Goal: Use online tool/utility: Utilize a website feature to perform a specific function

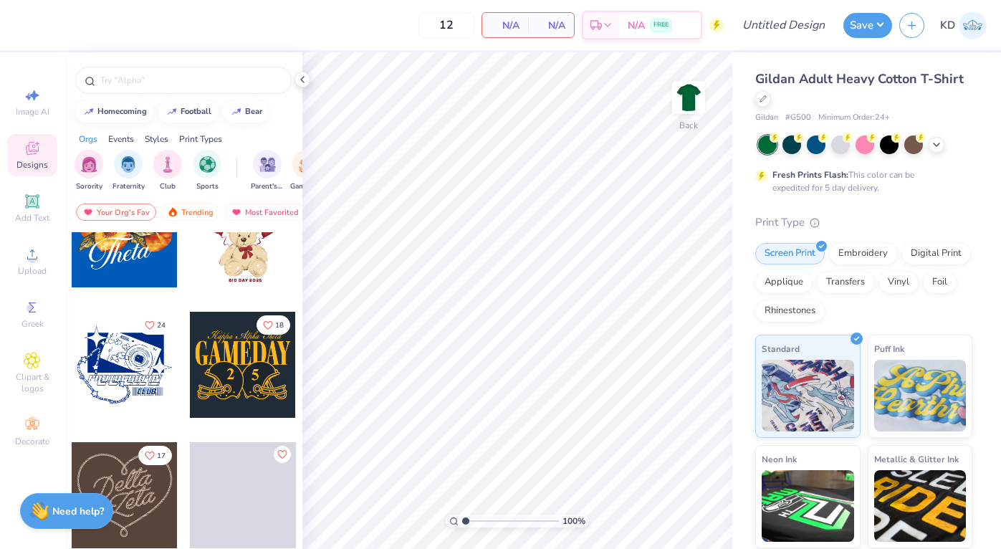
scroll to position [584, 0]
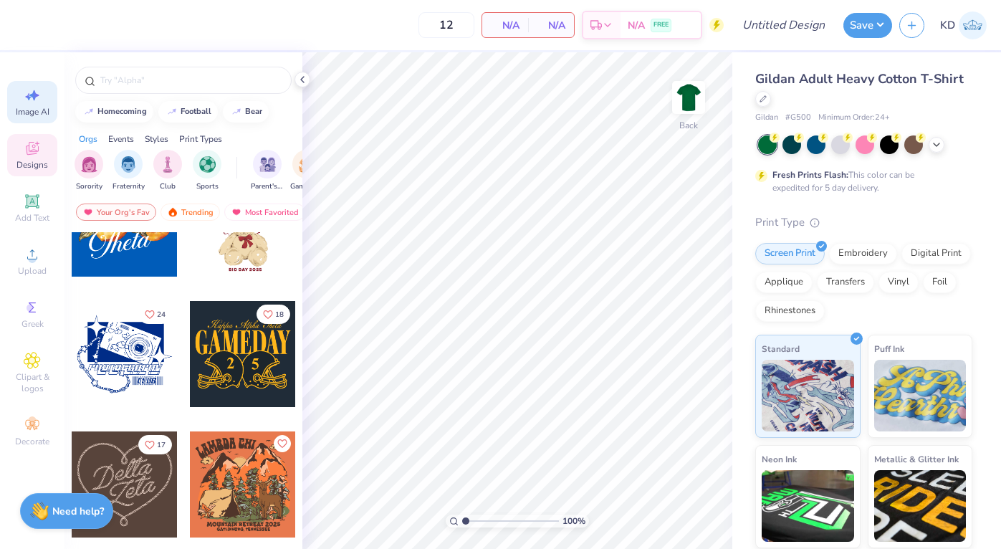
click at [39, 102] on icon at bounding box center [32, 95] width 17 height 17
select select "4"
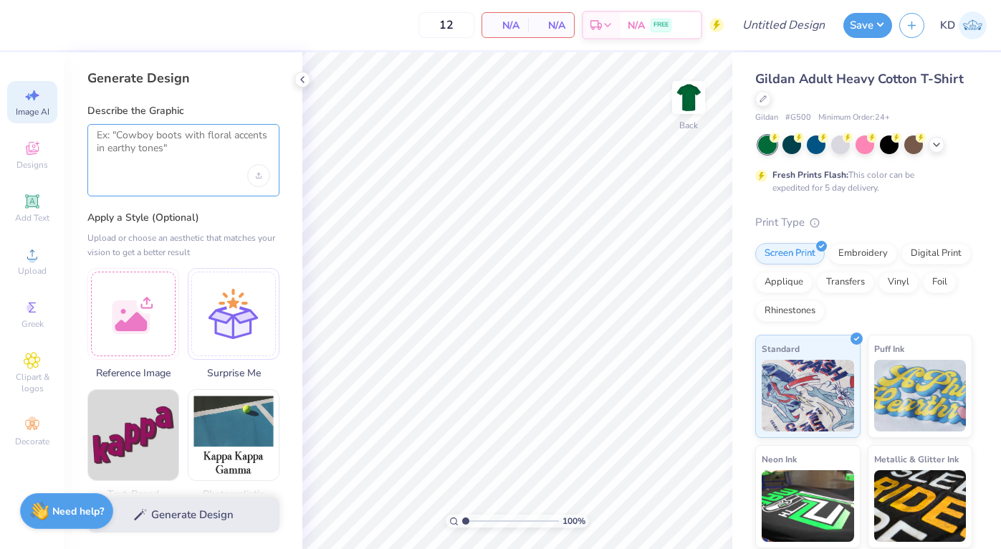
click at [139, 147] on textarea at bounding box center [183, 147] width 173 height 36
click at [28, 201] on icon at bounding box center [32, 201] width 11 height 11
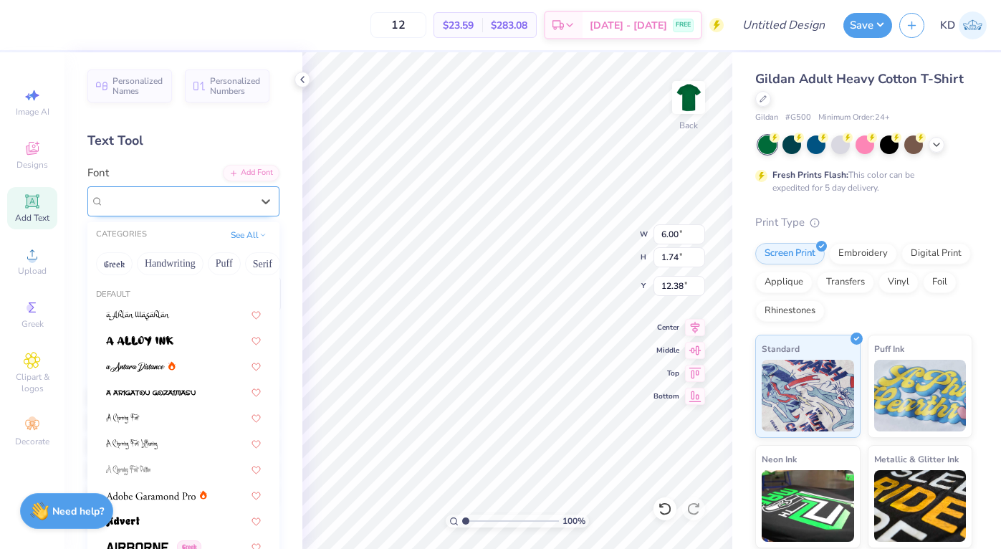
click at [159, 206] on div "Super Dream" at bounding box center [177, 201] width 151 height 22
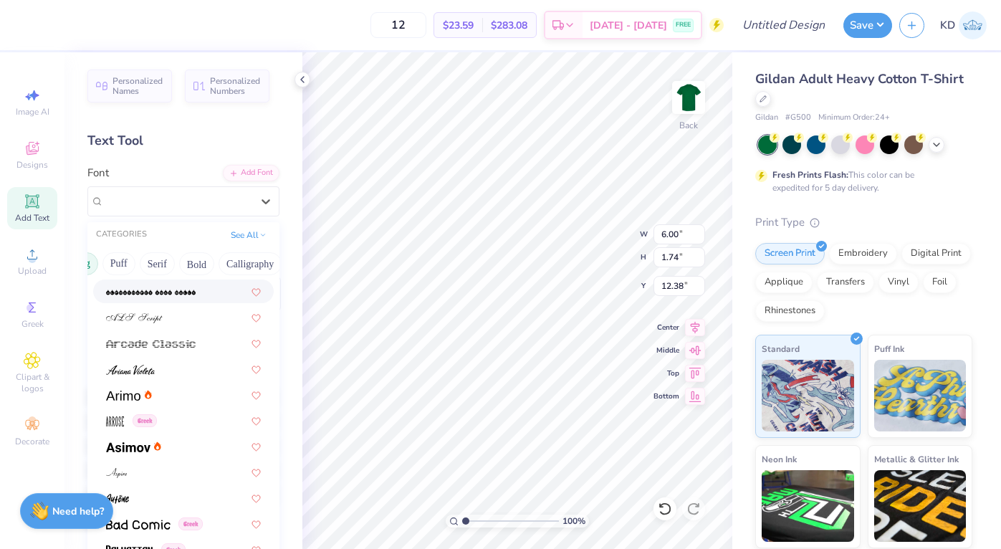
scroll to position [0, 121]
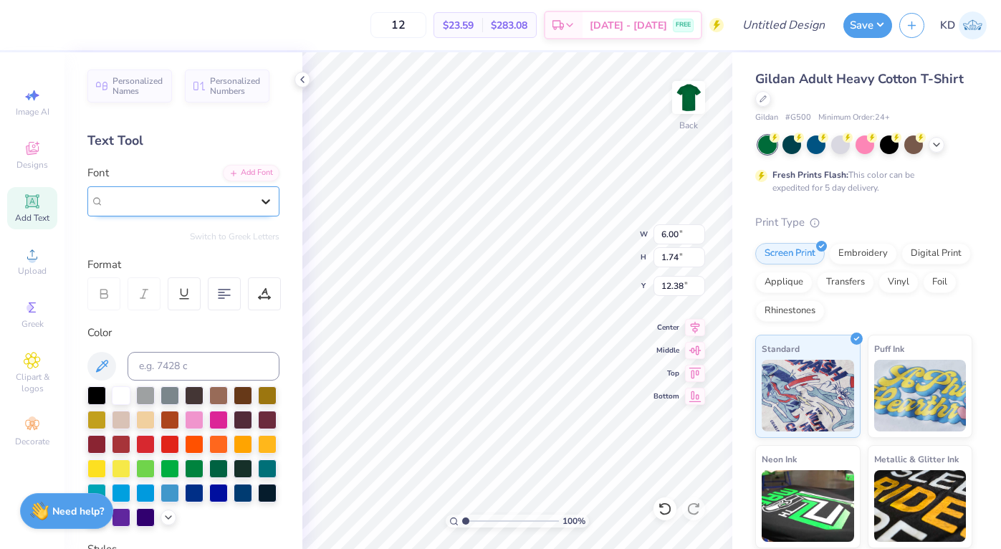
click at [264, 204] on icon at bounding box center [266, 201] width 14 height 14
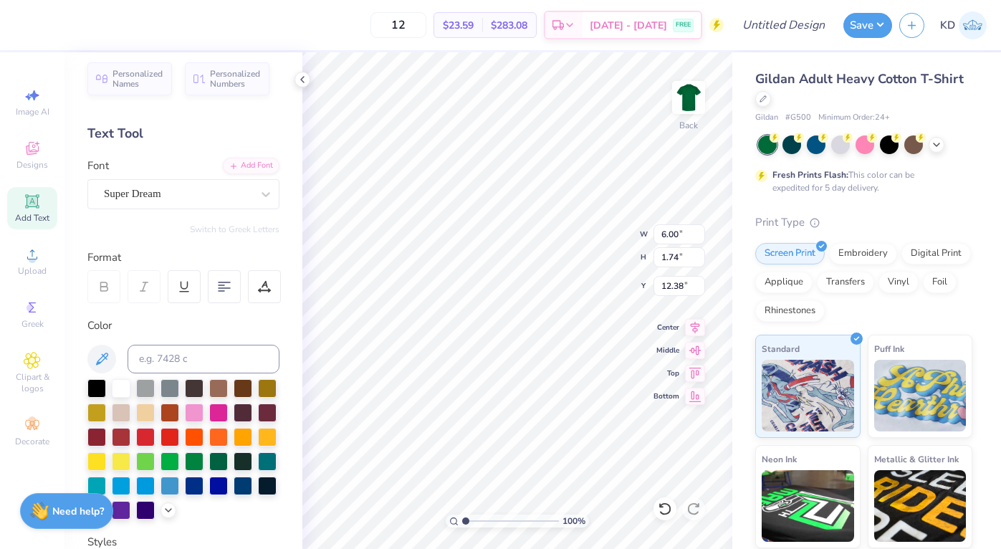
scroll to position [1, 0]
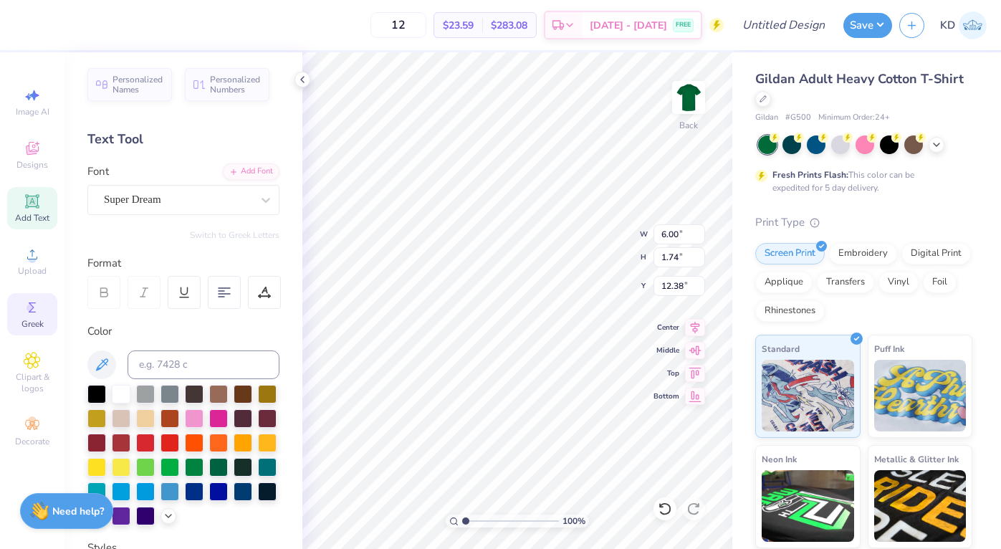
click at [30, 307] on circle at bounding box center [31, 308] width 8 height 8
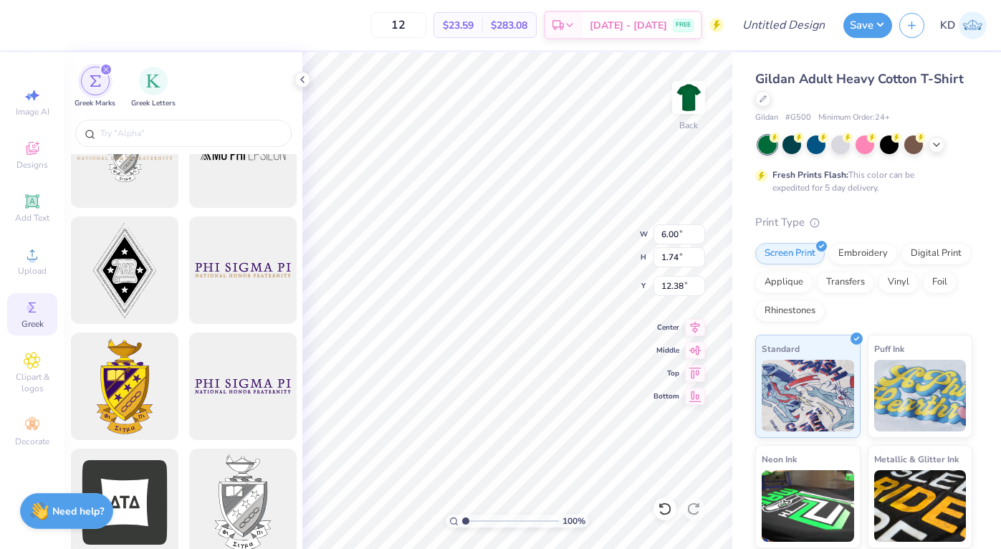
scroll to position [297, 0]
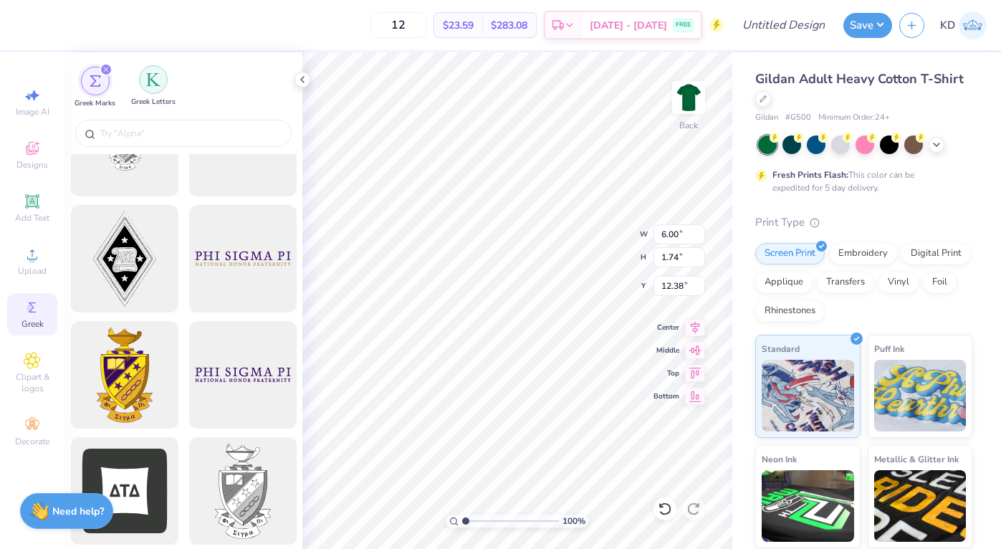
click at [156, 82] on img "filter for Greek Letters" at bounding box center [153, 79] width 14 height 14
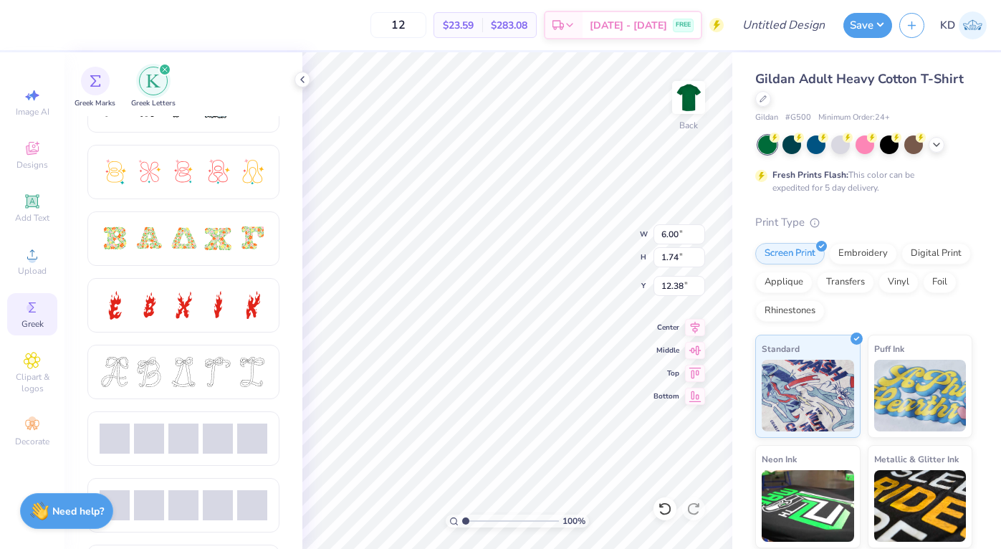
scroll to position [372, 0]
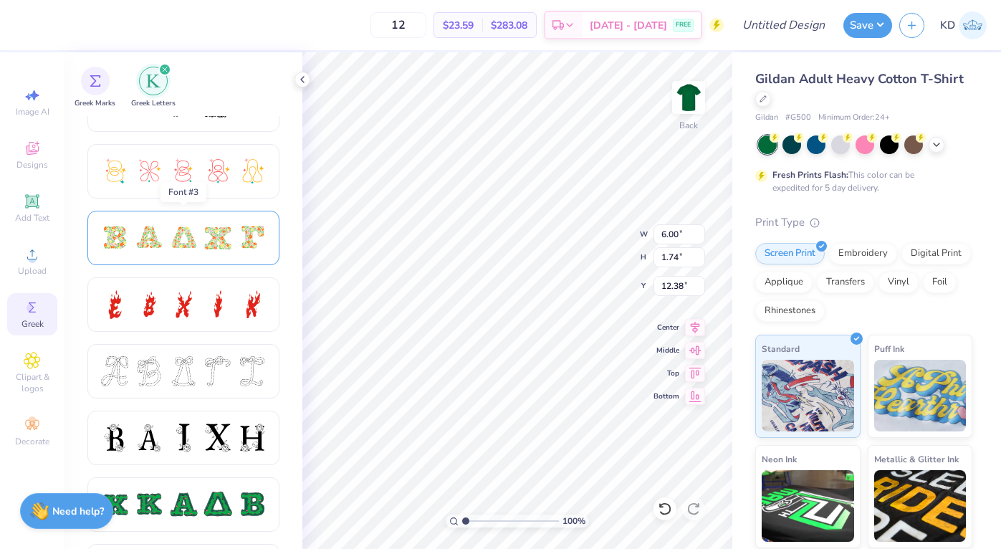
click at [156, 240] on div at bounding box center [149, 238] width 30 height 30
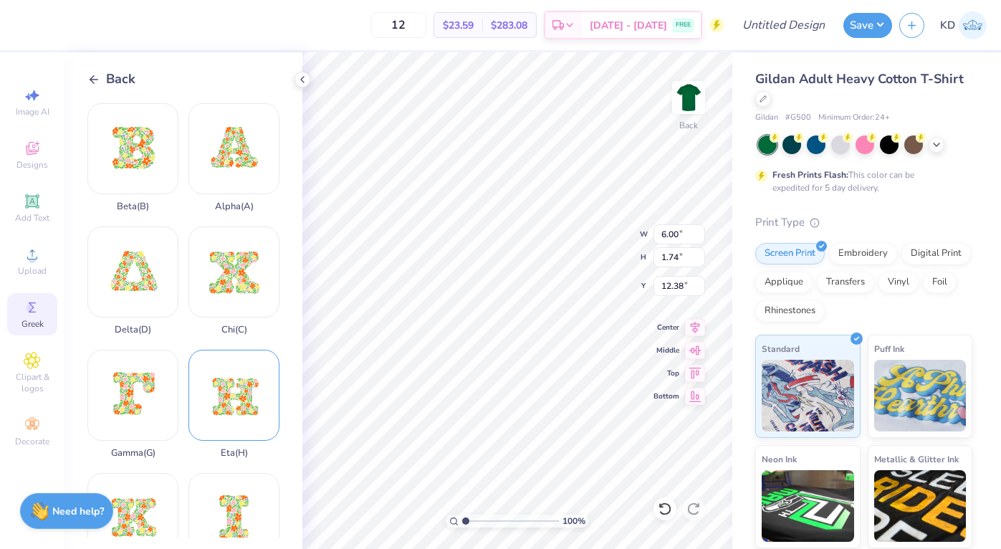
click at [239, 383] on div "Eta ( H )" at bounding box center [234, 404] width 91 height 109
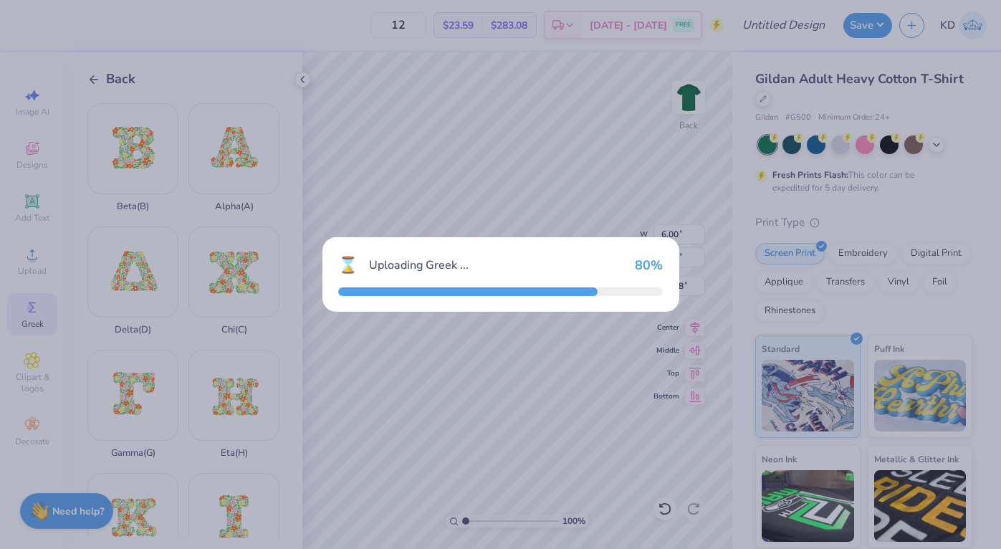
type input "15.00"
type input "12.18"
type input "7.16"
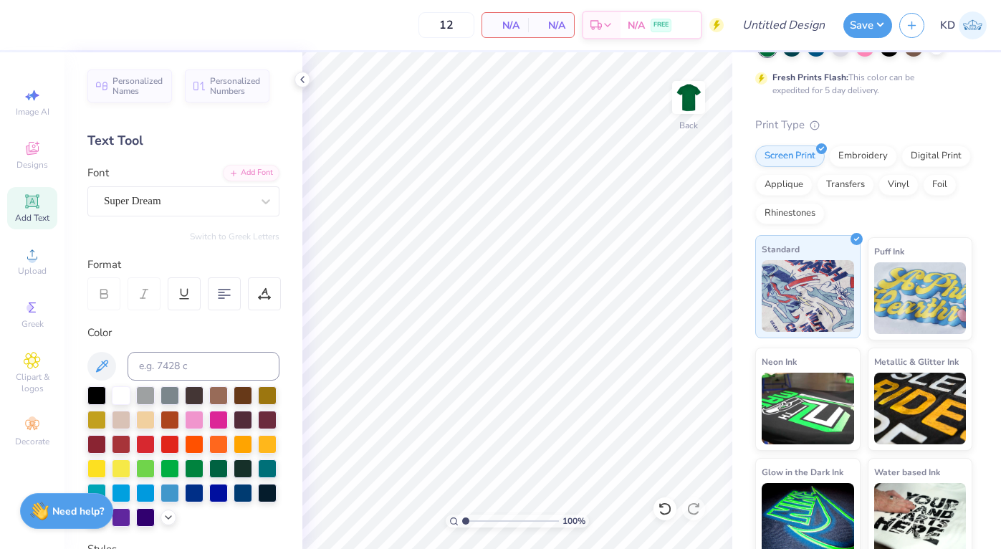
scroll to position [110, 0]
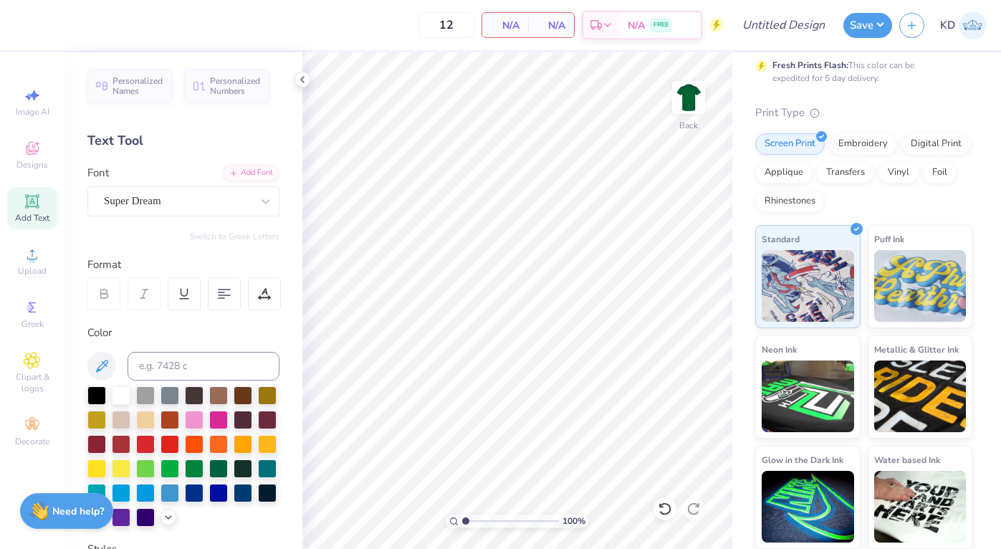
click at [875, 205] on div "Screen Print Embroidery Digital Print Applique Transfers Vinyl Foil Rhinestones" at bounding box center [863, 172] width 217 height 79
